Goal: Transaction & Acquisition: Purchase product/service

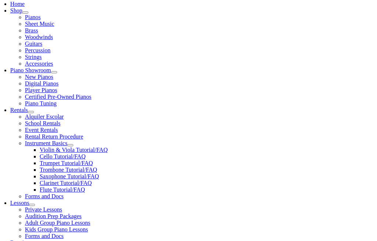
scroll to position [158, 0]
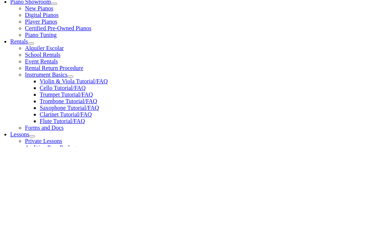
type input "Nottingham"
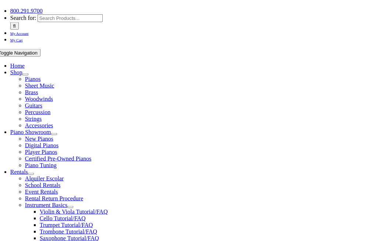
scroll to position [98, 0]
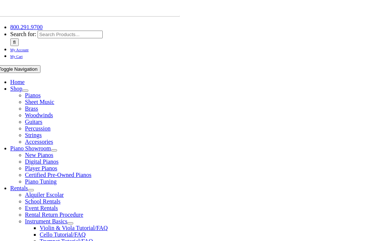
scroll to position [81, 0]
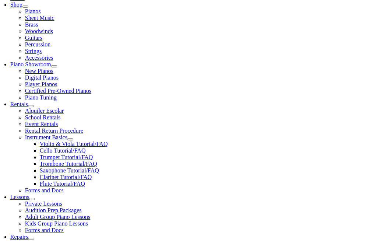
scroll to position [170, 0]
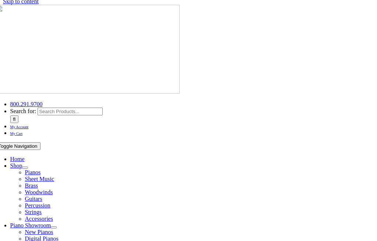
scroll to position [0, 0]
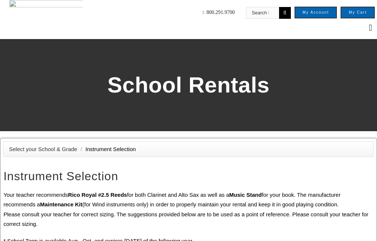
click at [263, 7] on input "Search for:" at bounding box center [257, 13] width 33 height 12
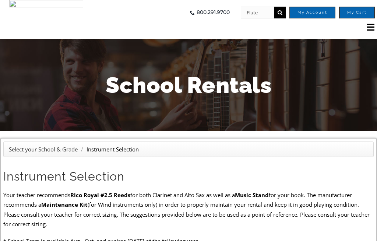
type input "Flute"
click at [281, 12] on input "" at bounding box center [280, 13] width 12 height 12
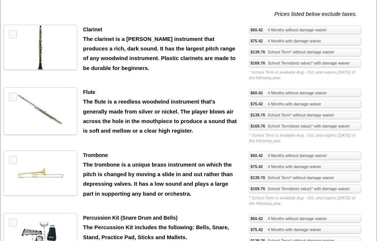
scroll to position [246, 0]
